Goal: Task Accomplishment & Management: Use online tool/utility

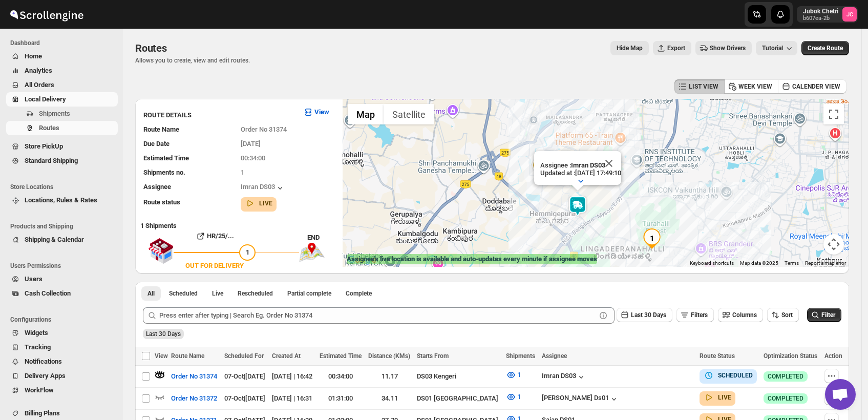
scroll to position [27, 0]
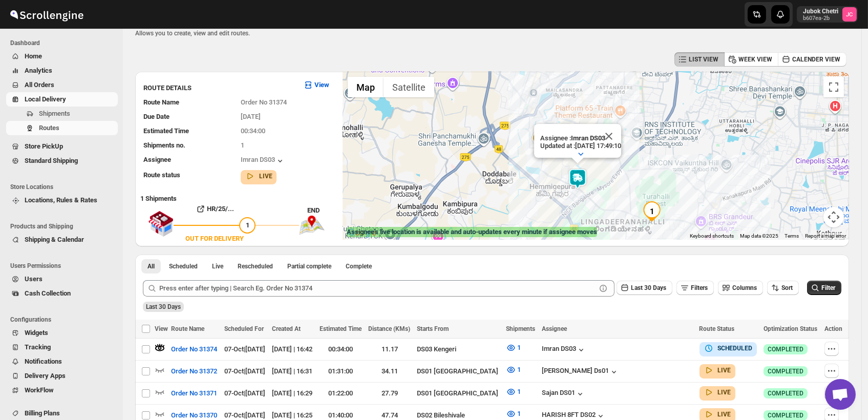
click at [112, 147] on span "Store PickUp" at bounding box center [70, 146] width 91 height 10
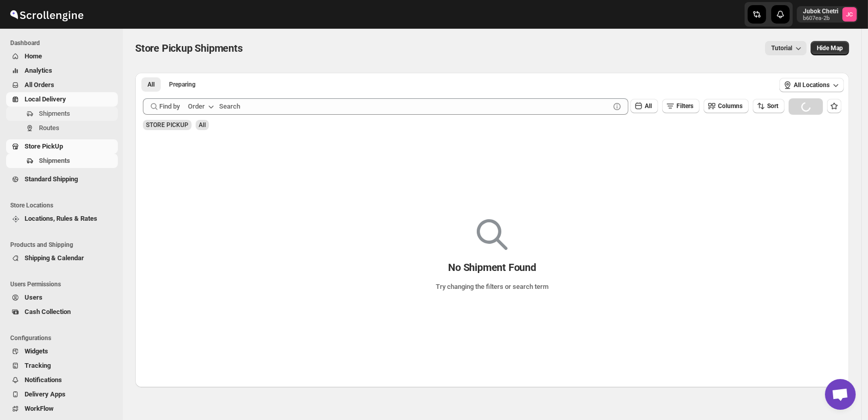
click at [62, 113] on span "Shipments" at bounding box center [54, 114] width 31 height 8
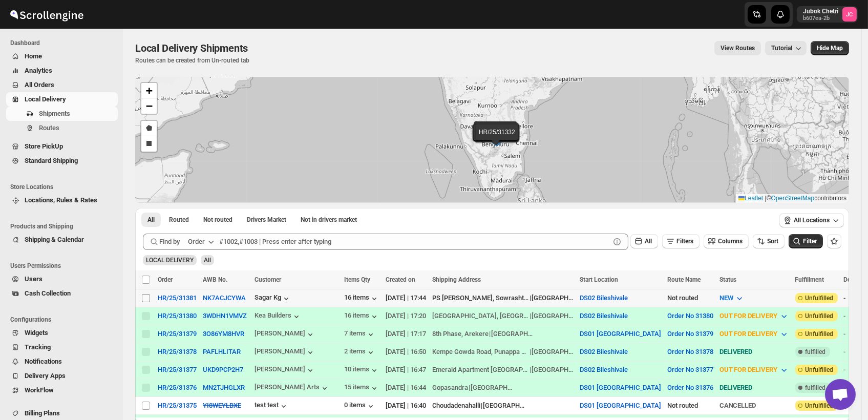
click at [145, 296] on input "Select shipment" at bounding box center [146, 298] width 8 height 8
checkbox input "true"
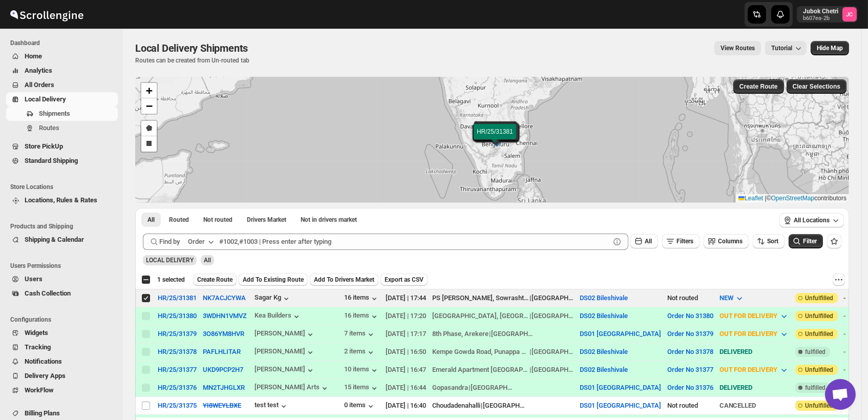
click at [221, 280] on span "Create Route" at bounding box center [214, 280] width 35 height 8
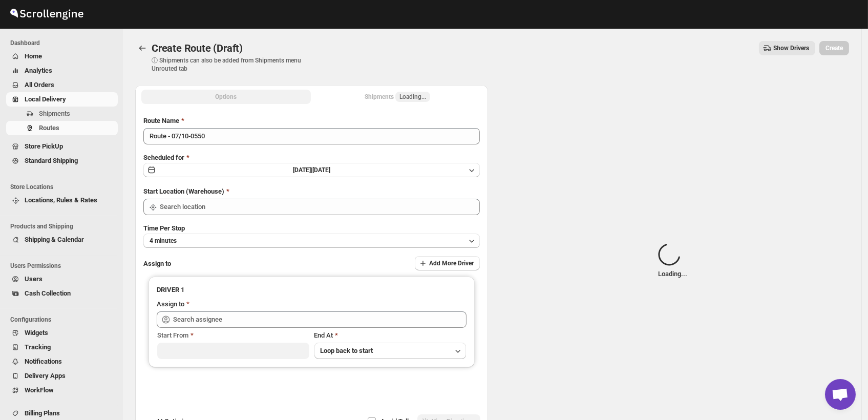
type input "DS02 Bileshivale"
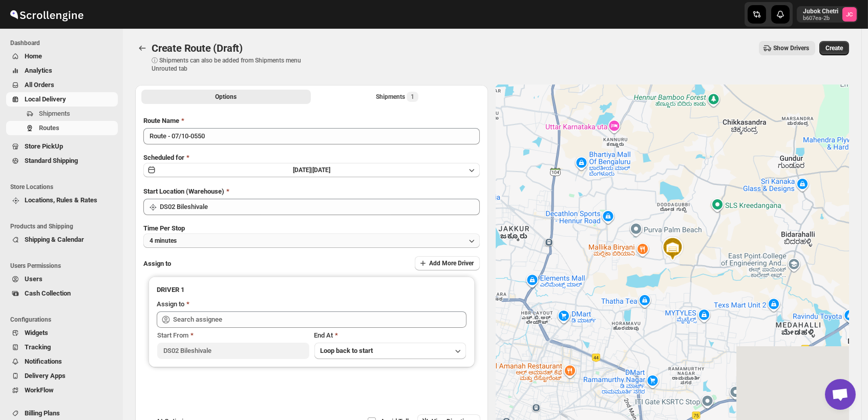
click at [265, 245] on button "4 minutes" at bounding box center [311, 241] width 336 height 14
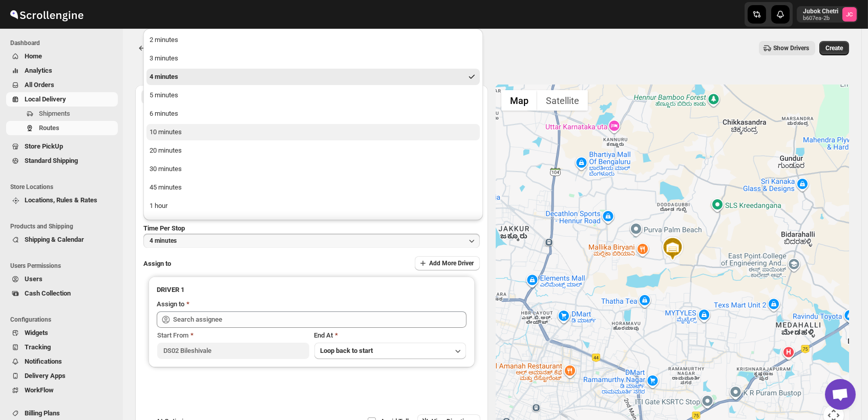
click at [183, 131] on button "10 minutes" at bounding box center [312, 132] width 333 height 16
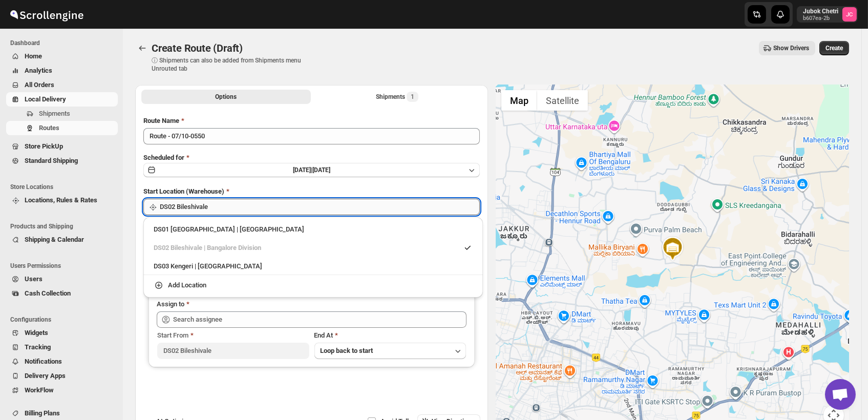
click at [237, 204] on input "DS02 Bileshivale" at bounding box center [320, 207] width 320 height 16
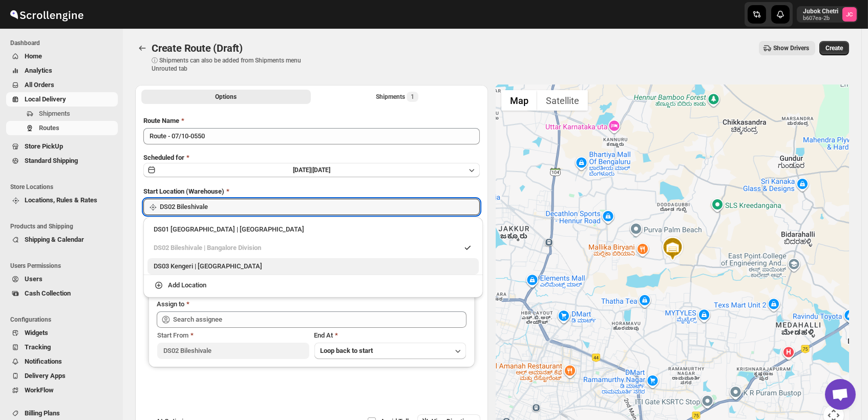
click at [238, 267] on div "DS03 Kengeri | Bengaluru" at bounding box center [313, 266] width 319 height 10
type input "DS03 Kengeri"
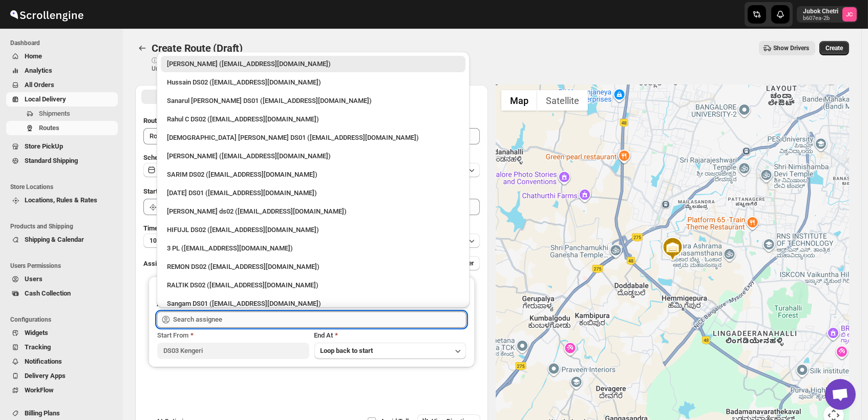
click at [243, 321] on input "text" at bounding box center [319, 319] width 293 height 16
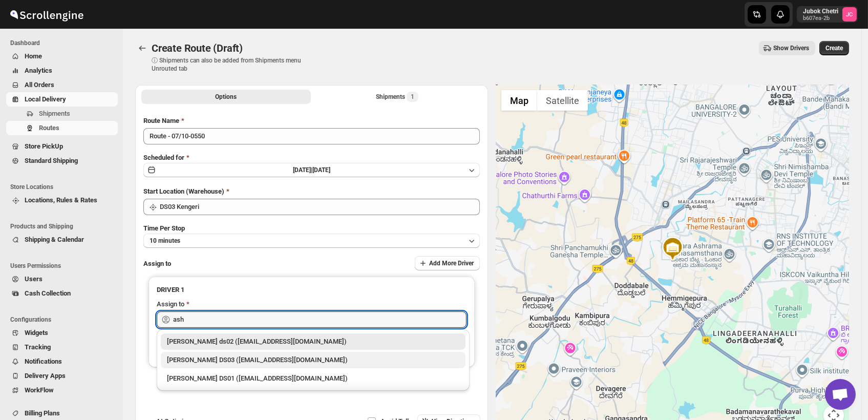
click at [239, 362] on div "ashik uddin DS03 (katiri8361@kimdyn.com)" at bounding box center [313, 360] width 292 height 10
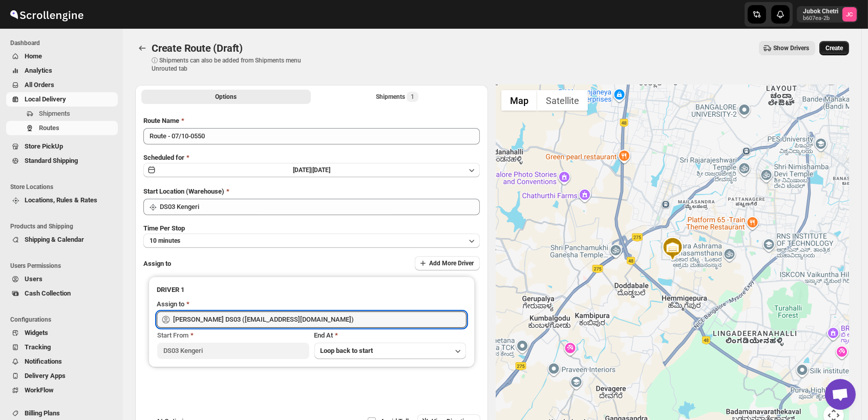
type input "ashik uddin DS03 (katiri8361@kimdyn.com)"
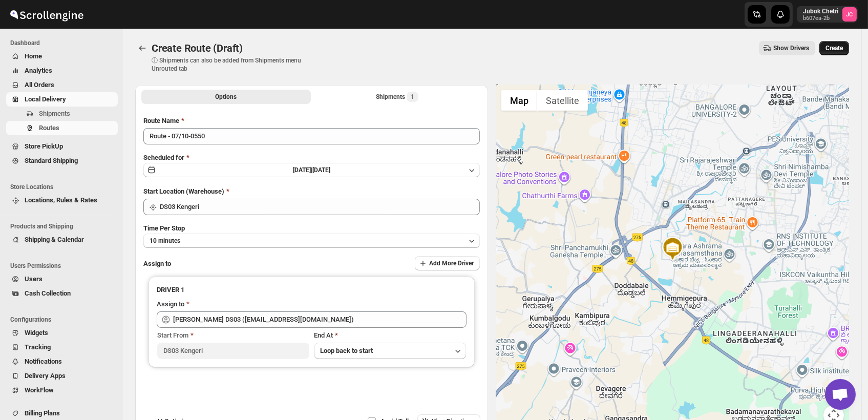
click at [840, 47] on span "Create" at bounding box center [834, 48] width 17 height 8
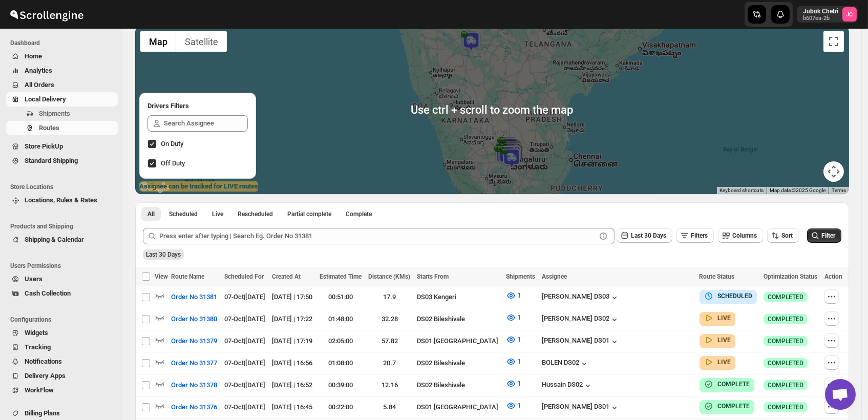
scroll to position [72, 0]
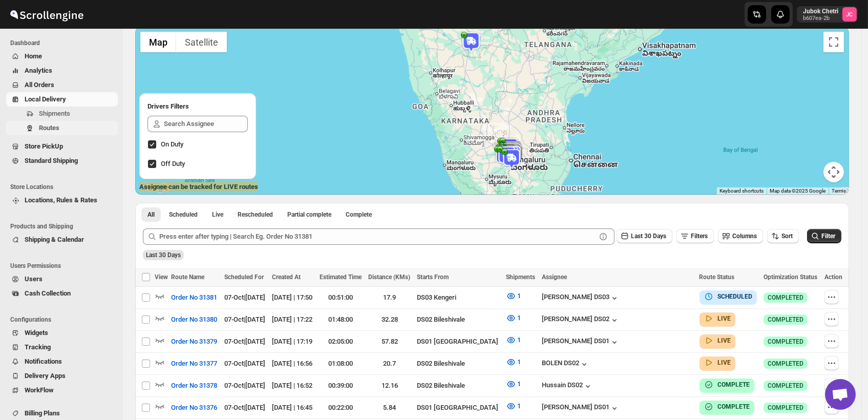
click at [51, 127] on span "Routes" at bounding box center [49, 128] width 20 height 8
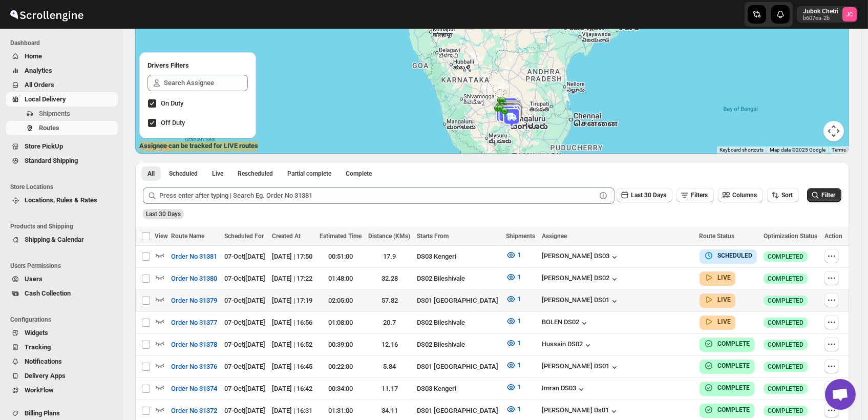
scroll to position [0, 0]
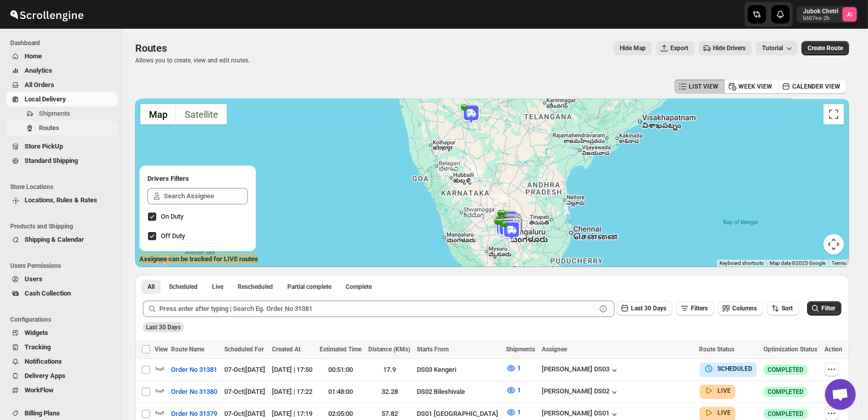
click at [57, 132] on span "Routes" at bounding box center [49, 128] width 20 height 8
click at [157, 370] on icon "button" at bounding box center [160, 368] width 10 height 10
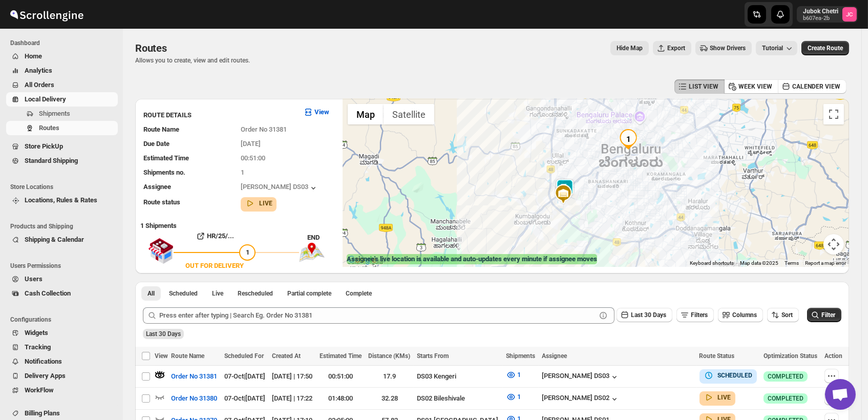
click at [573, 183] on img at bounding box center [565, 189] width 20 height 20
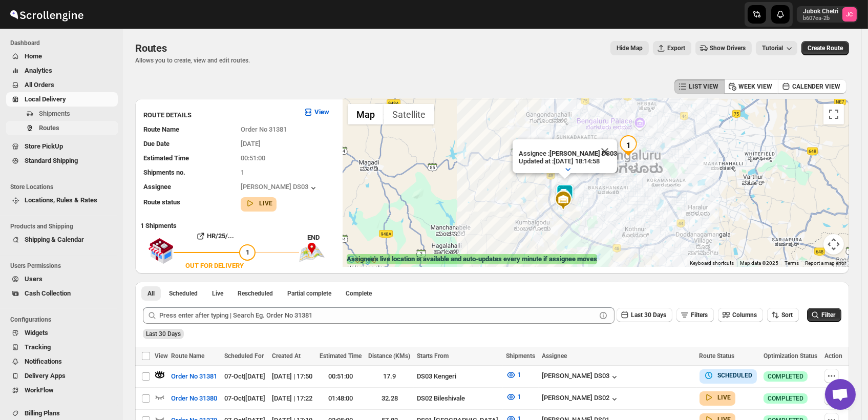
click at [59, 131] on span "Routes" at bounding box center [49, 128] width 20 height 8
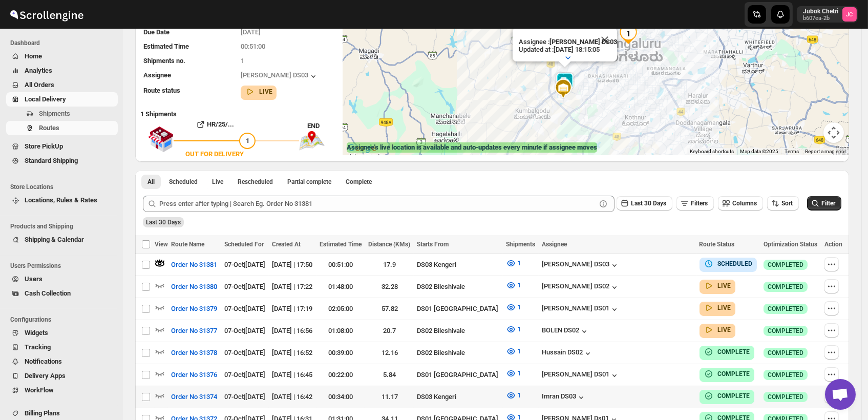
scroll to position [129, 0]
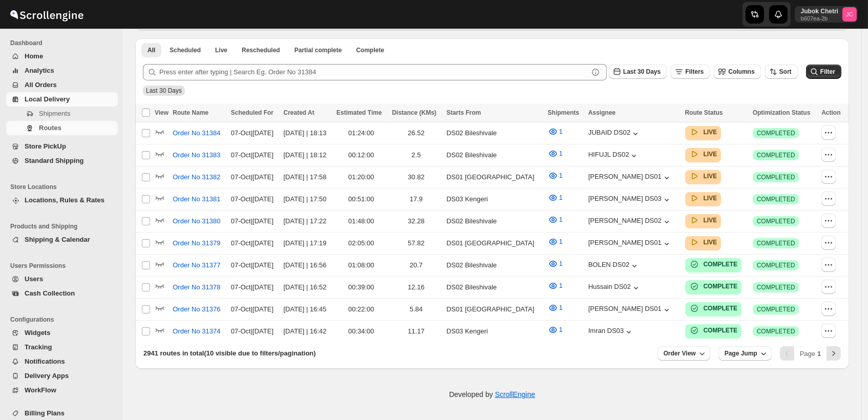
scroll to position [129, 0]
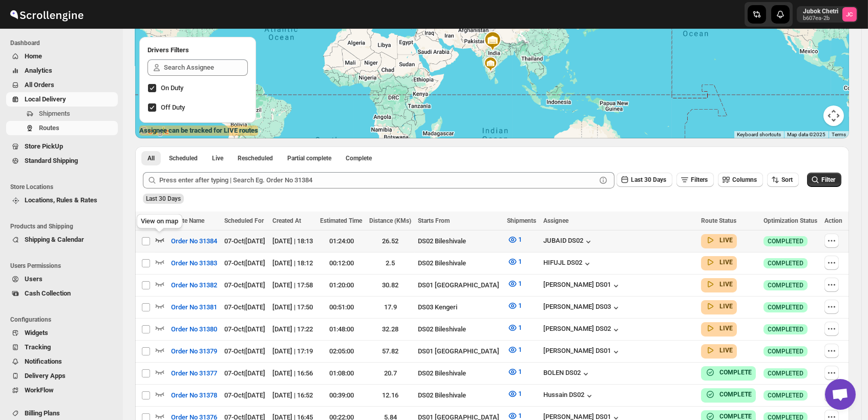
click at [158, 235] on icon "button" at bounding box center [160, 240] width 10 height 10
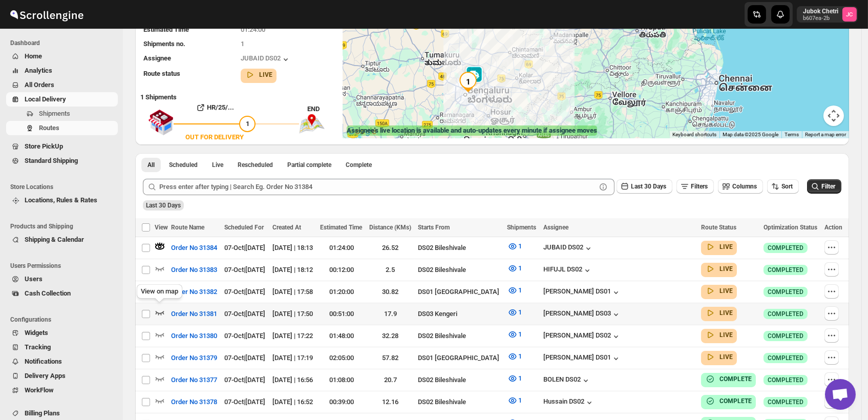
click at [160, 309] on icon "button" at bounding box center [160, 312] width 10 height 10
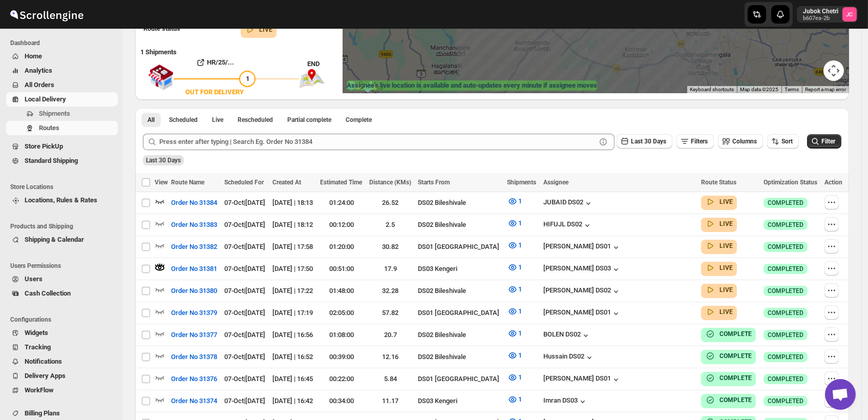
scroll to position [75, 0]
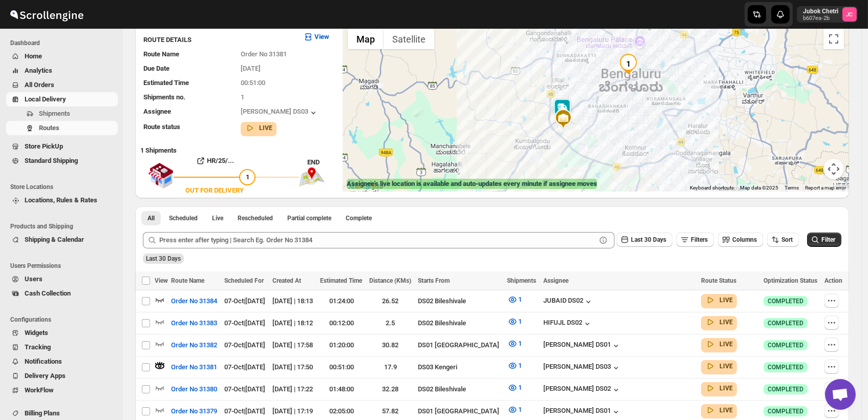
click at [567, 105] on img at bounding box center [562, 108] width 20 height 20
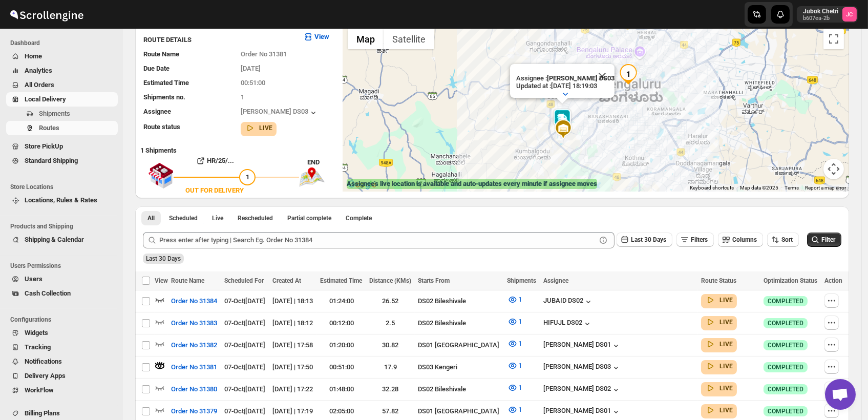
click at [565, 109] on img at bounding box center [562, 119] width 20 height 20
